Goal: Task Accomplishment & Management: Manage account settings

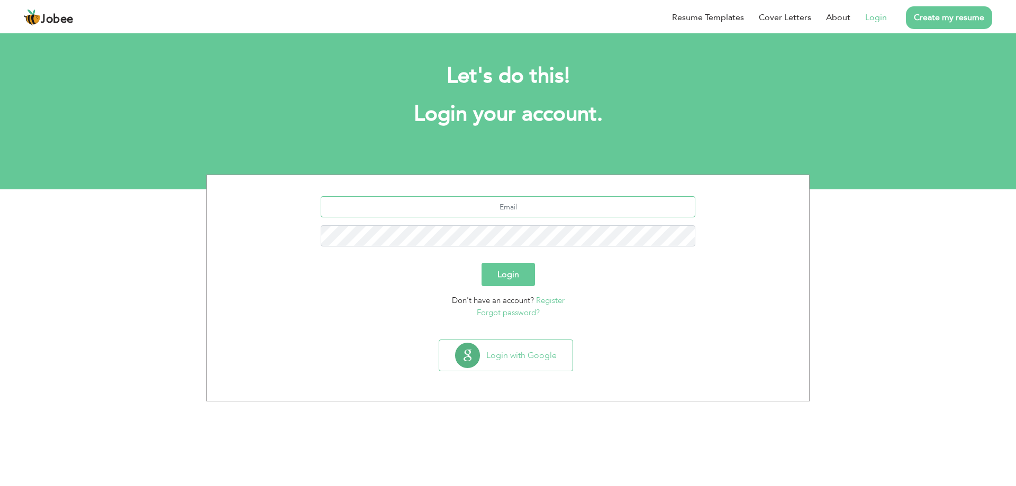
click at [437, 208] on input "text" at bounding box center [508, 206] width 375 height 21
type input "[EMAIL_ADDRESS][DOMAIN_NAME]"
click at [513, 266] on button "Login" at bounding box center [508, 274] width 53 height 23
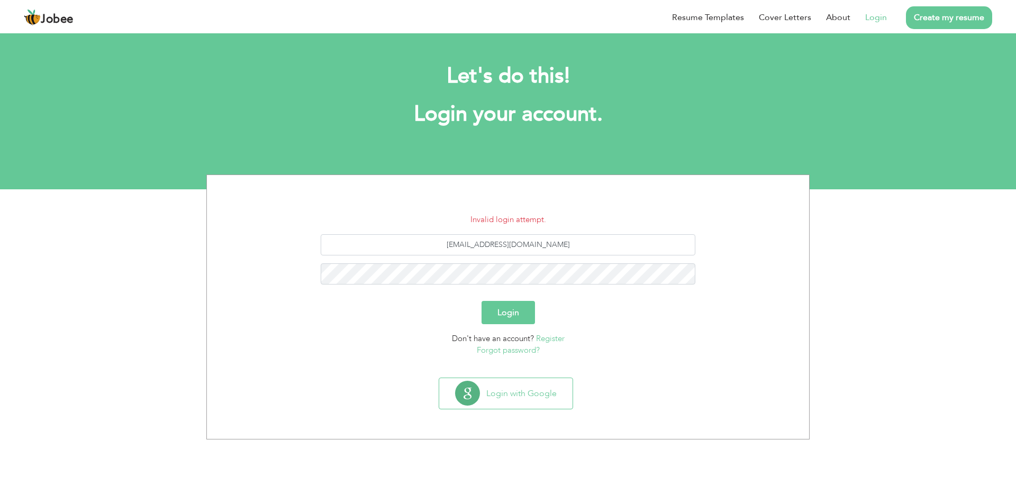
click at [512, 351] on link "Forgot password?" at bounding box center [508, 350] width 63 height 11
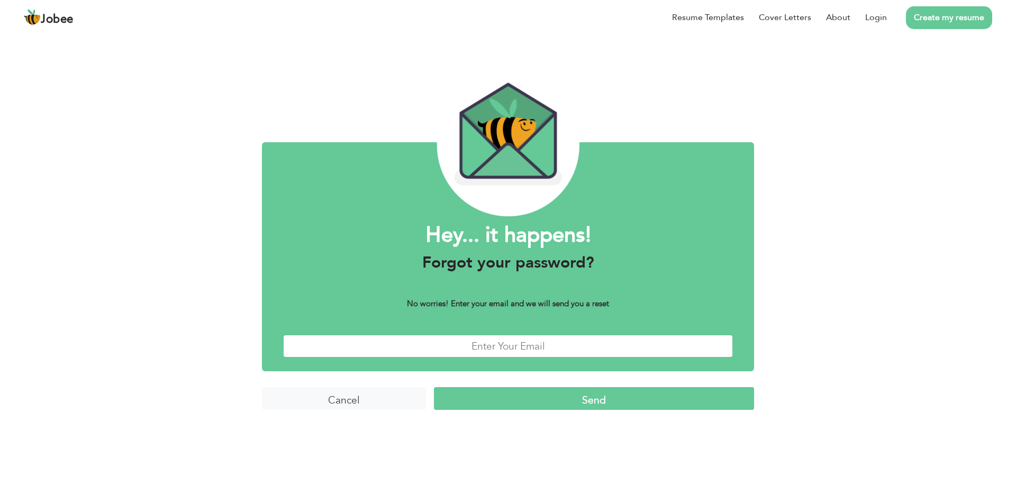
click at [521, 348] on input "text" at bounding box center [508, 346] width 450 height 23
type input "career@foodsinn.co"
click at [529, 403] on input "Send" at bounding box center [594, 398] width 320 height 23
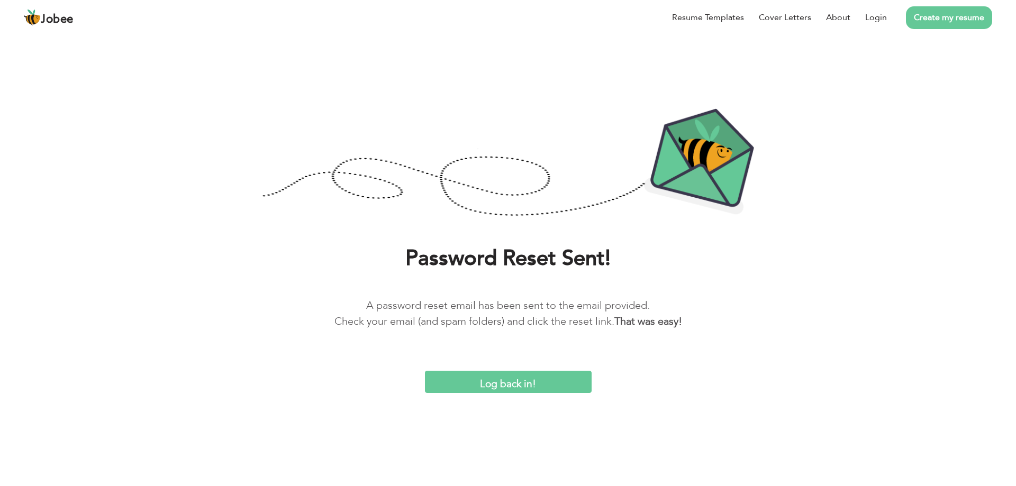
click at [474, 385] on input "Log back in!" at bounding box center [508, 382] width 167 height 23
click at [873, 22] on link "Login" at bounding box center [876, 17] width 22 height 13
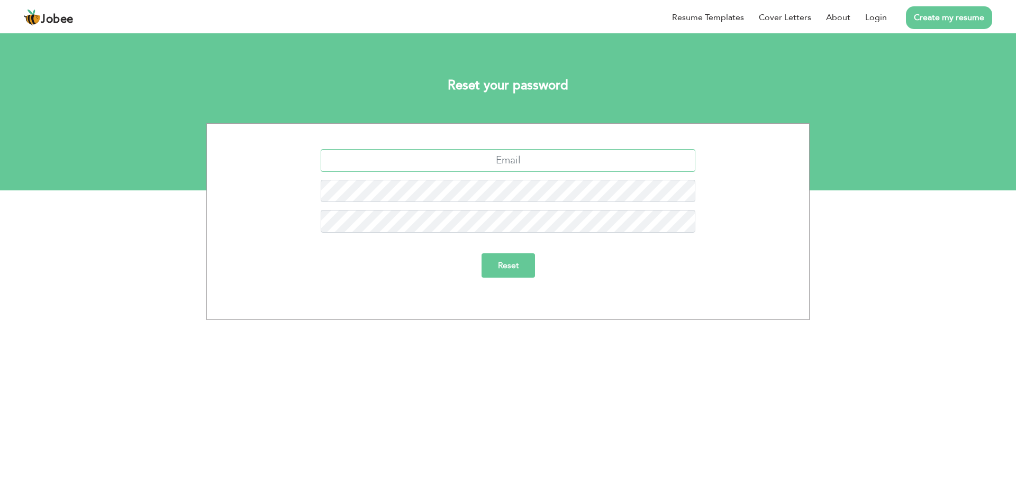
click at [583, 170] on input "text" at bounding box center [508, 160] width 375 height 23
type input "career@foodsinn.co"
click at [519, 264] on input "Reset" at bounding box center [508, 266] width 53 height 24
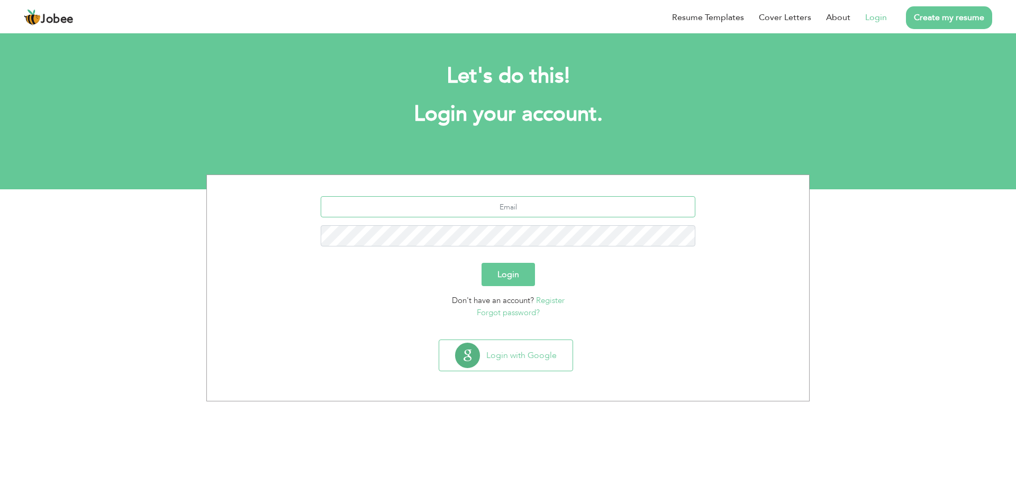
click at [575, 216] on input "text" at bounding box center [508, 206] width 375 height 21
type input "career@foodsinn.co"
click at [514, 271] on button "Login" at bounding box center [508, 274] width 53 height 23
